Goal: Complete application form

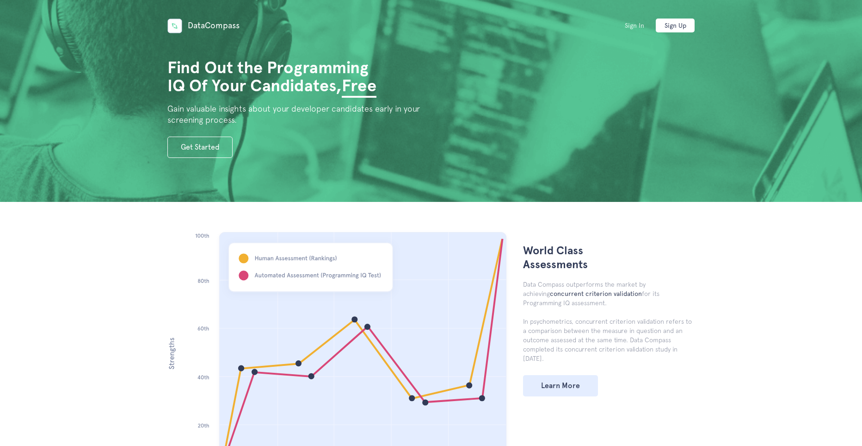
click at [626, 24] on link "Sign In" at bounding box center [634, 26] width 39 height 14
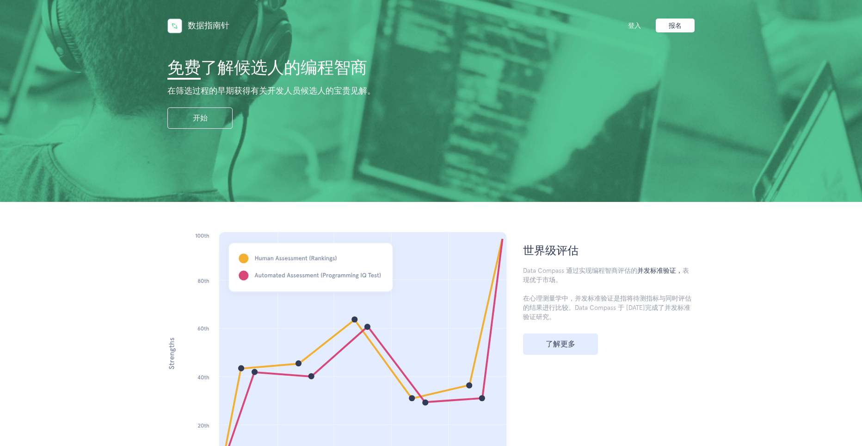
click at [707, 60] on section "免费 了解候选人的编程智商 在筛选过程的早期获得有关开发人员候选人的宝贵见解。 开始" at bounding box center [431, 101] width 862 height 202
click at [630, 26] on font "登入" at bounding box center [634, 25] width 13 height 7
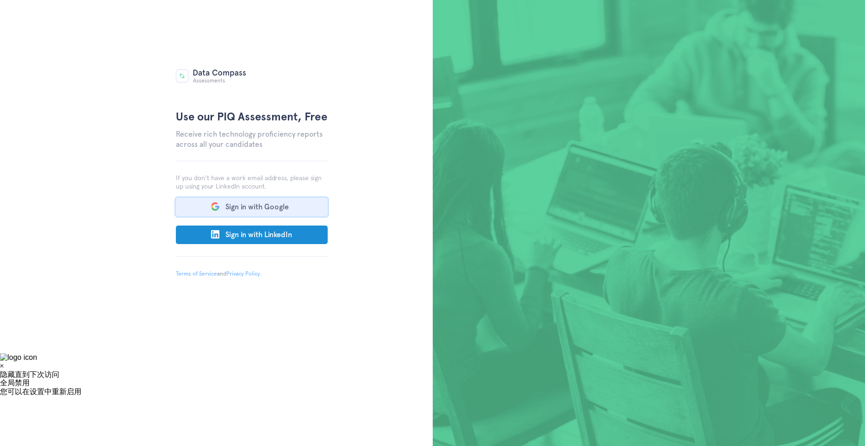
click at [273, 207] on button "Sign in with Google" at bounding box center [252, 207] width 152 height 19
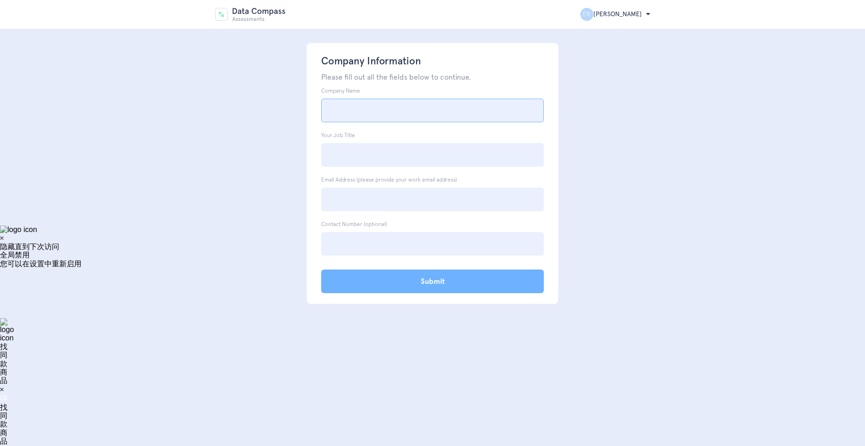
click at [459, 118] on input "Company Name" at bounding box center [432, 111] width 223 height 24
click at [445, 157] on input "Your Job Title" at bounding box center [432, 155] width 223 height 24
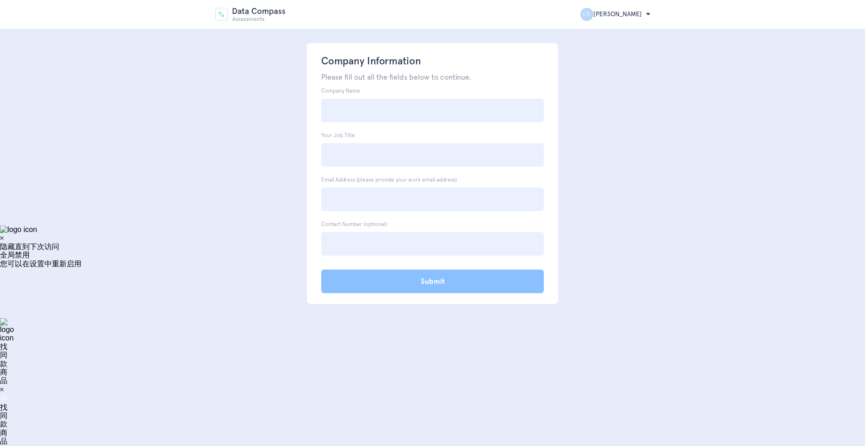
click at [462, 285] on input "Submit" at bounding box center [432, 281] width 223 height 24
